Goal: Transaction & Acquisition: Register for event/course

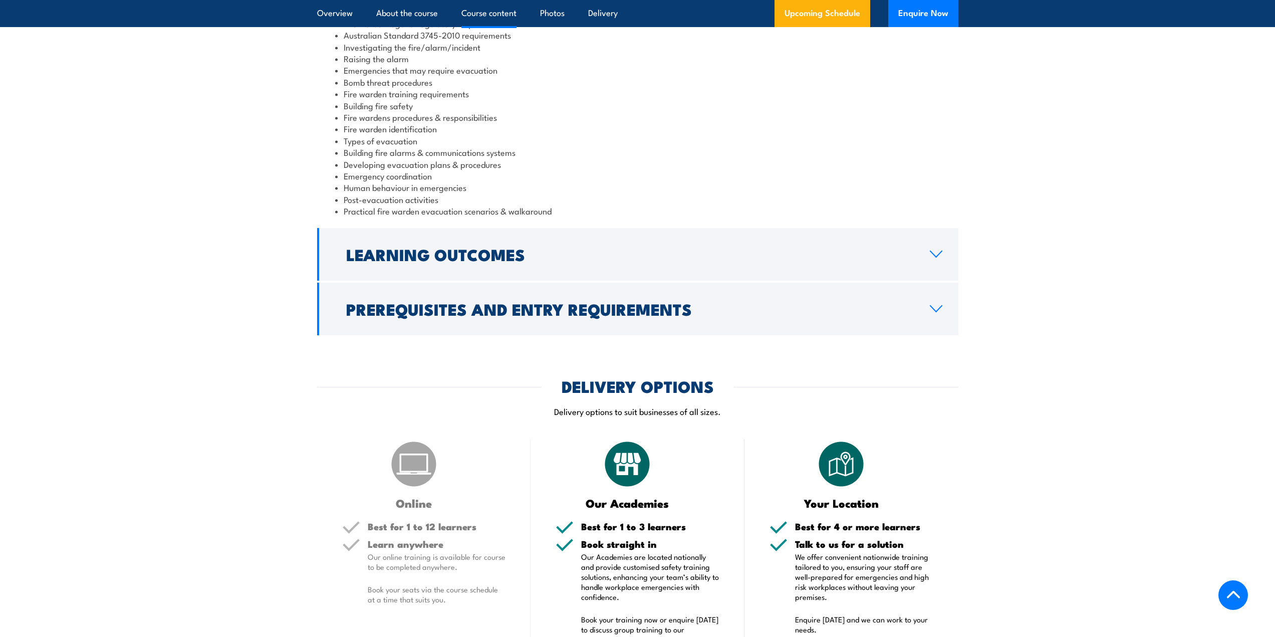
scroll to position [1102, 0]
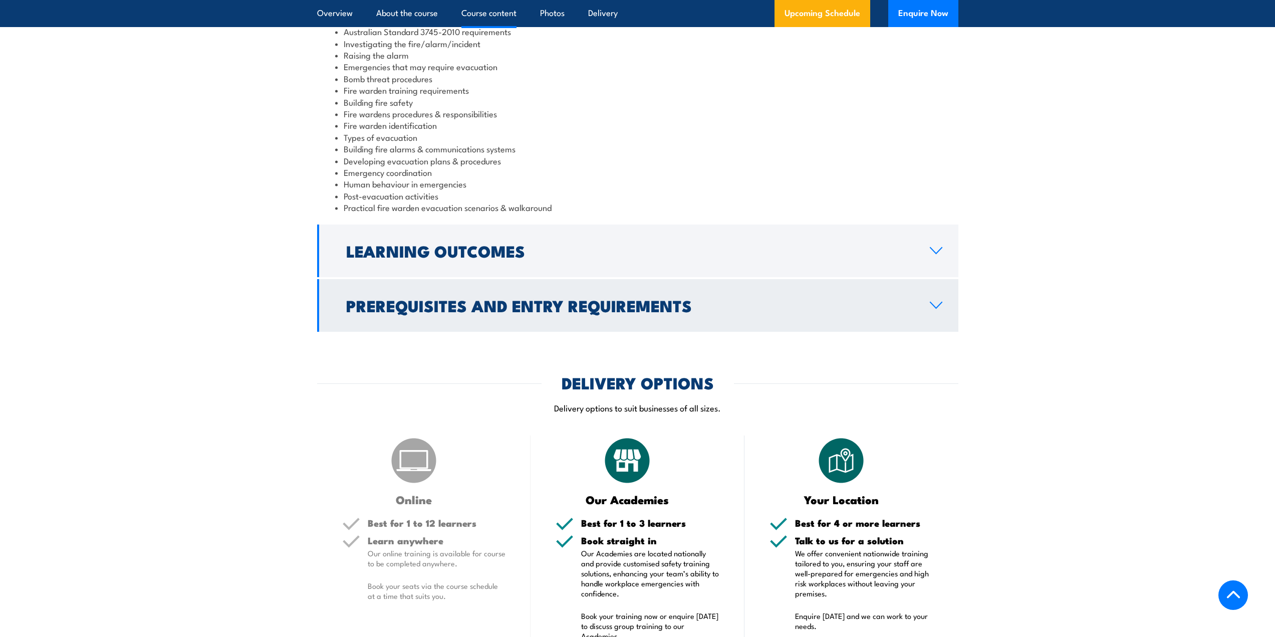
click at [381, 310] on h2 "Prerequisites and Entry Requirements" at bounding box center [629, 305] width 567 height 14
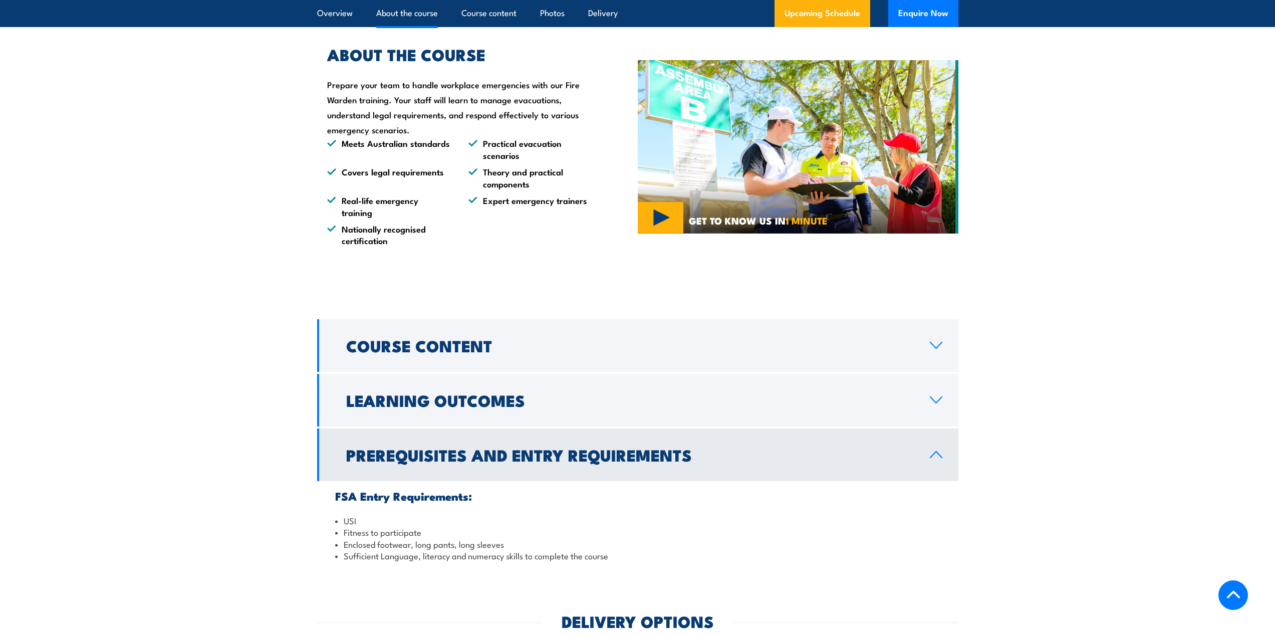
scroll to position [701, 0]
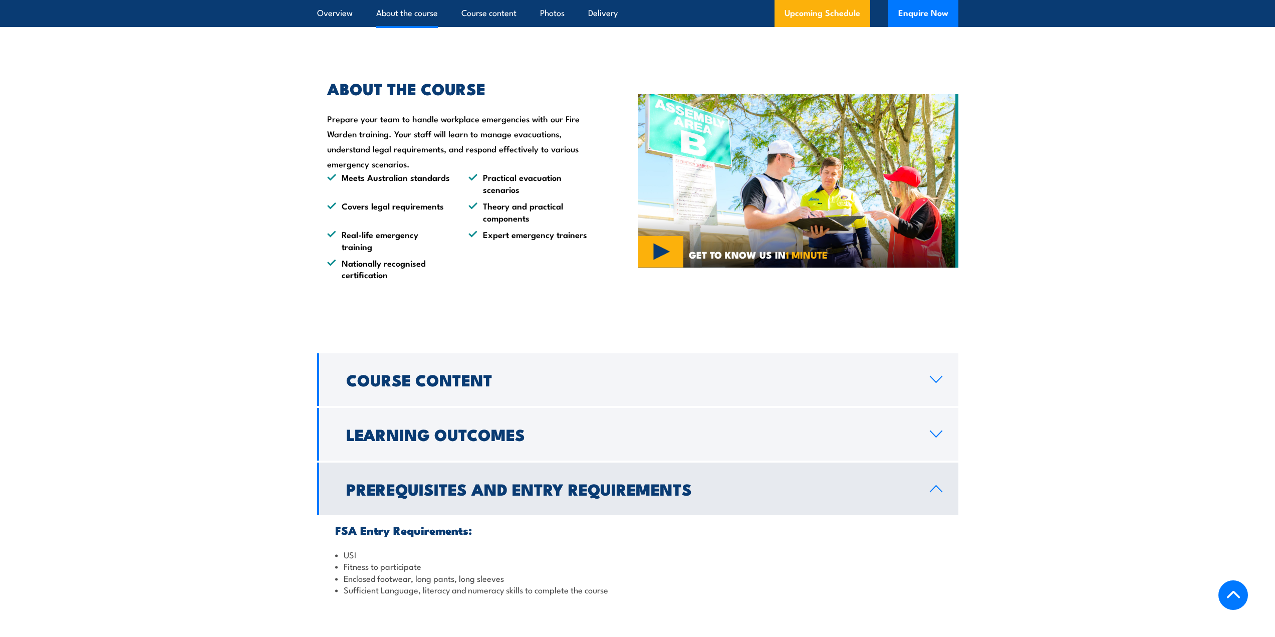
click at [655, 255] on img at bounding box center [798, 180] width 321 height 173
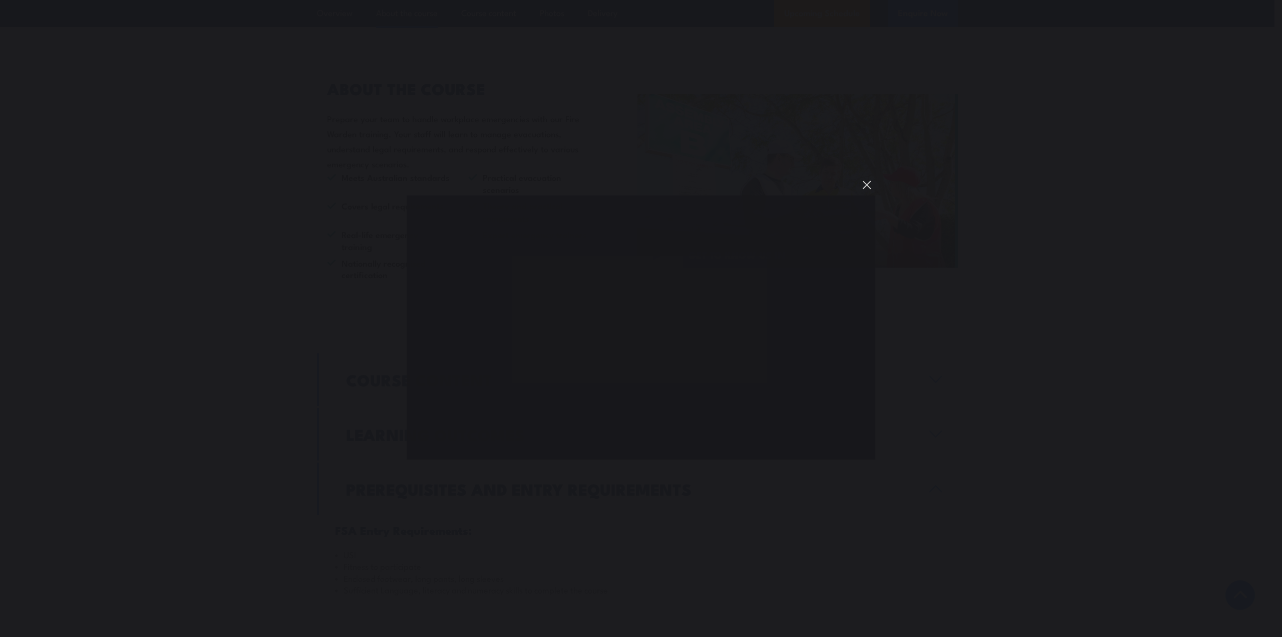
click at [866, 184] on button "You can close this modal content with the ESC key" at bounding box center [866, 184] width 17 height 17
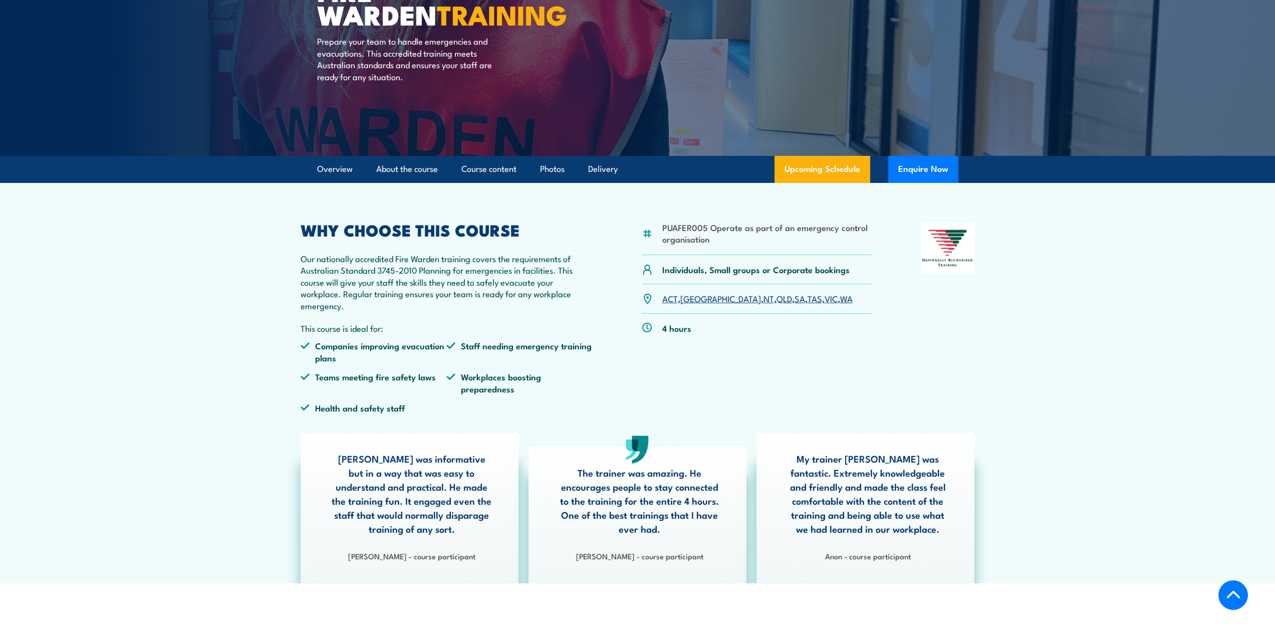
scroll to position [200, 0]
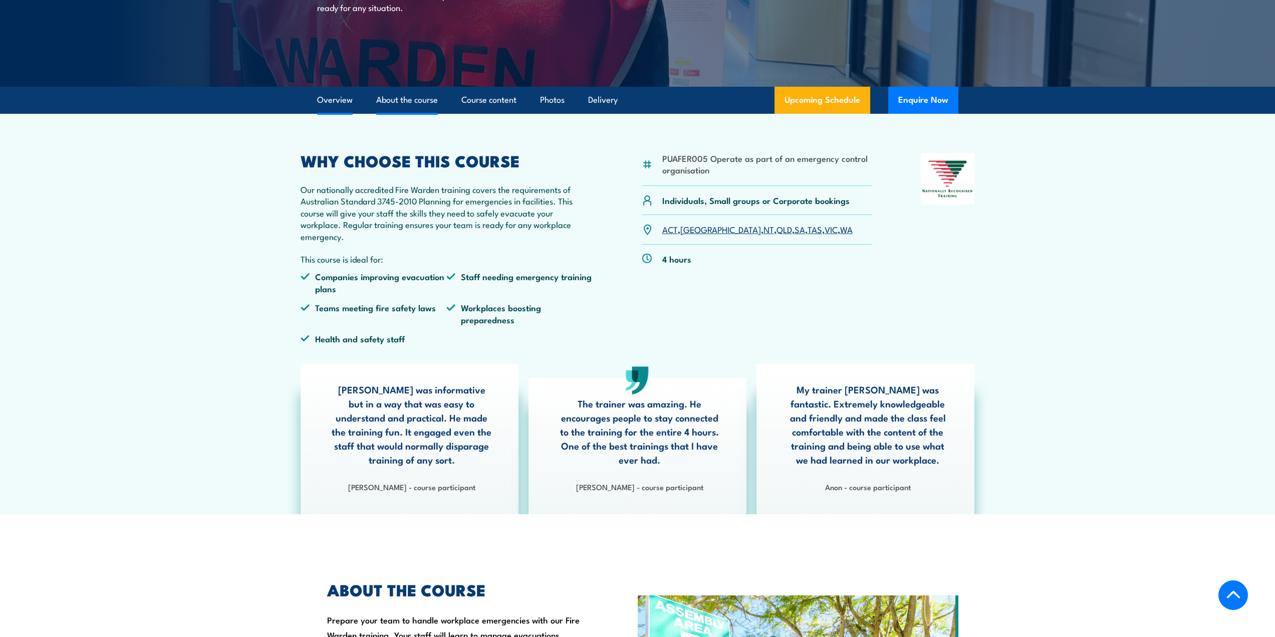
click at [416, 100] on link "About the course" at bounding box center [407, 100] width 62 height 27
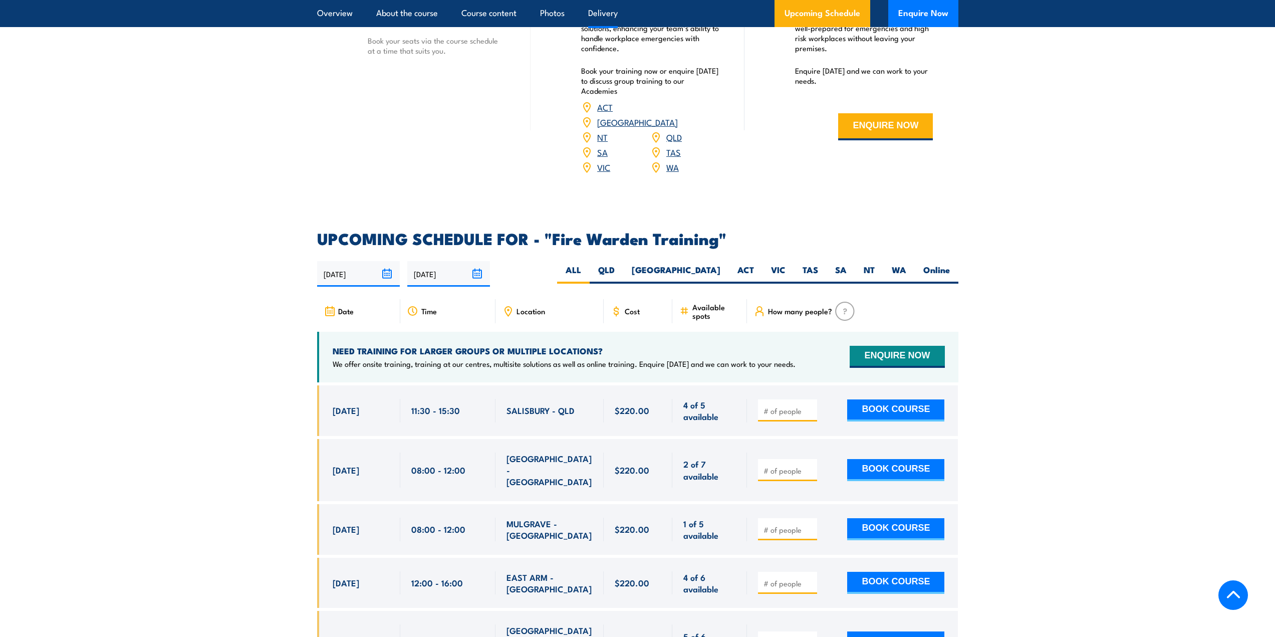
scroll to position [1546, 0]
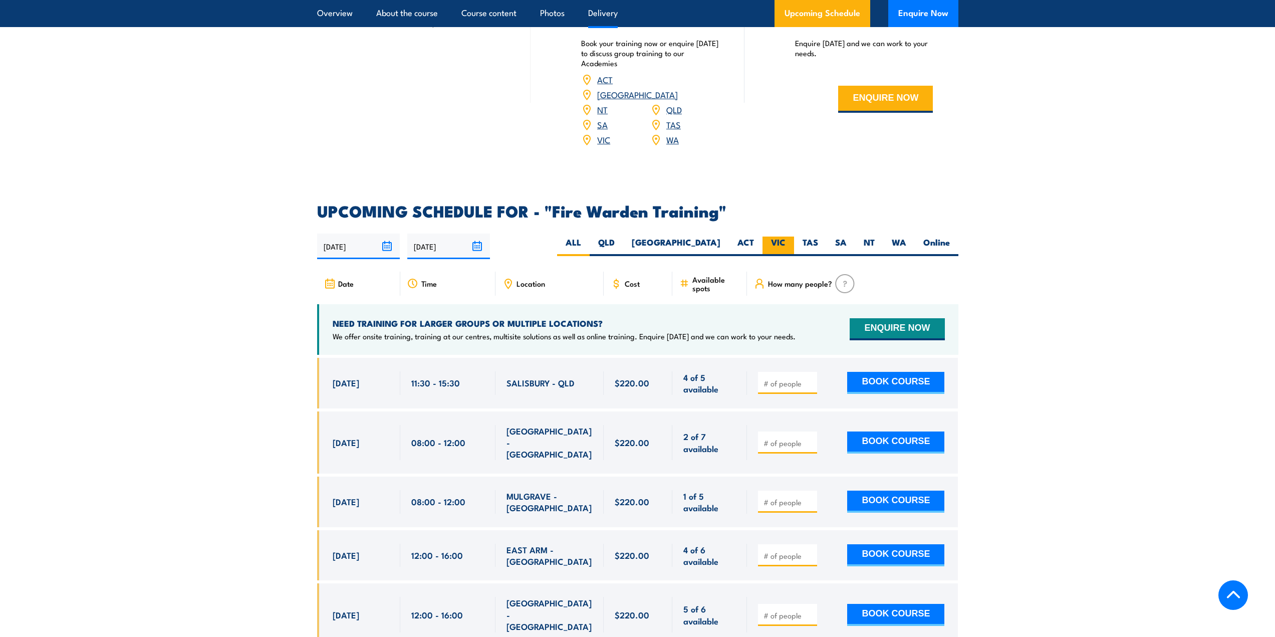
click at [777, 236] on label "VIC" at bounding box center [778, 246] width 32 height 20
click at [785, 236] on input "VIC" at bounding box center [788, 239] width 7 height 7
radio input "true"
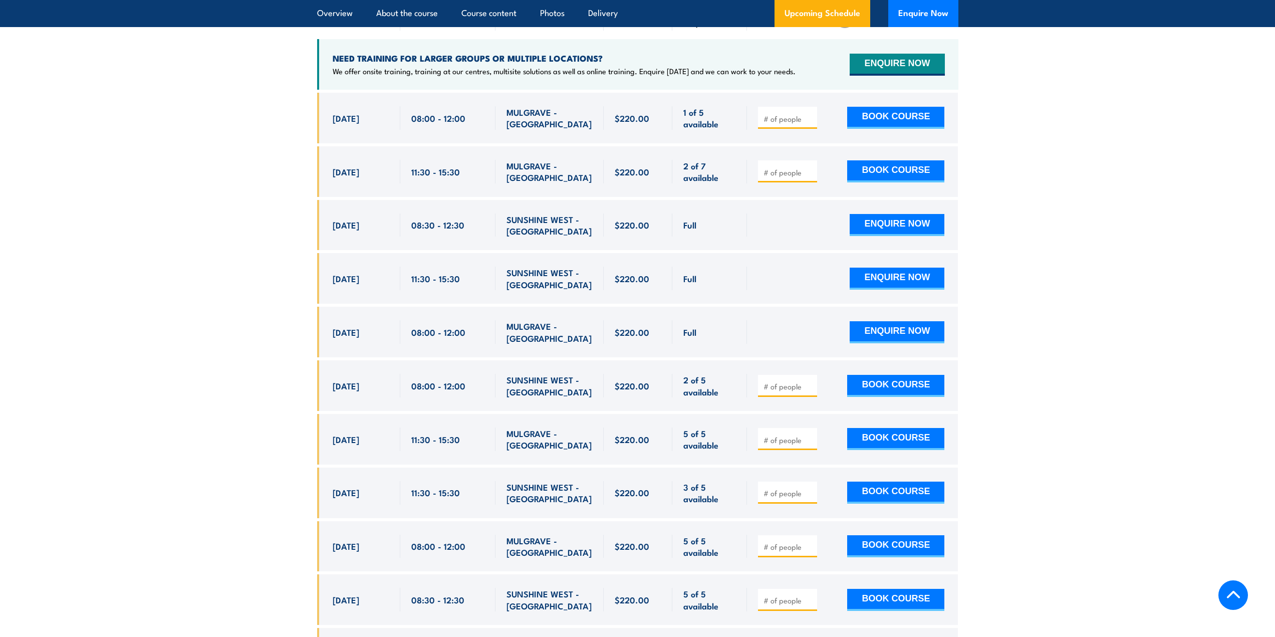
scroll to position [1963, 0]
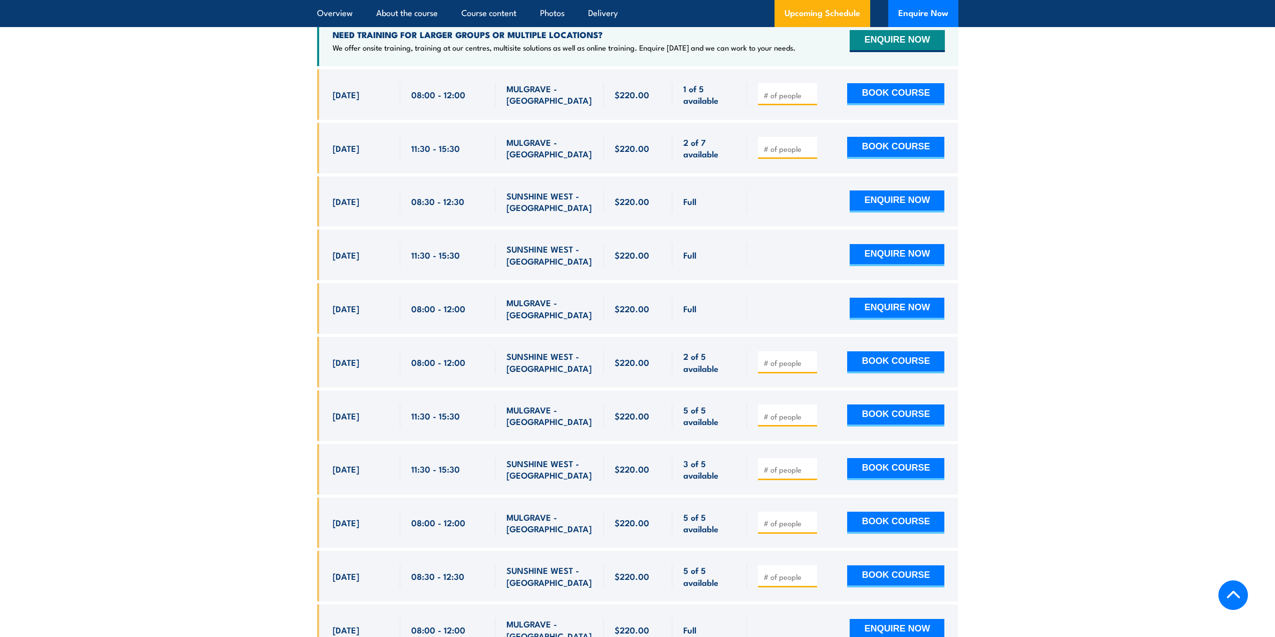
click at [786, 411] on input "number" at bounding box center [788, 416] width 50 height 10
type input "3"
click at [859, 404] on button "BOOK COURSE" at bounding box center [895, 415] width 97 height 22
